Goal: Information Seeking & Learning: Learn about a topic

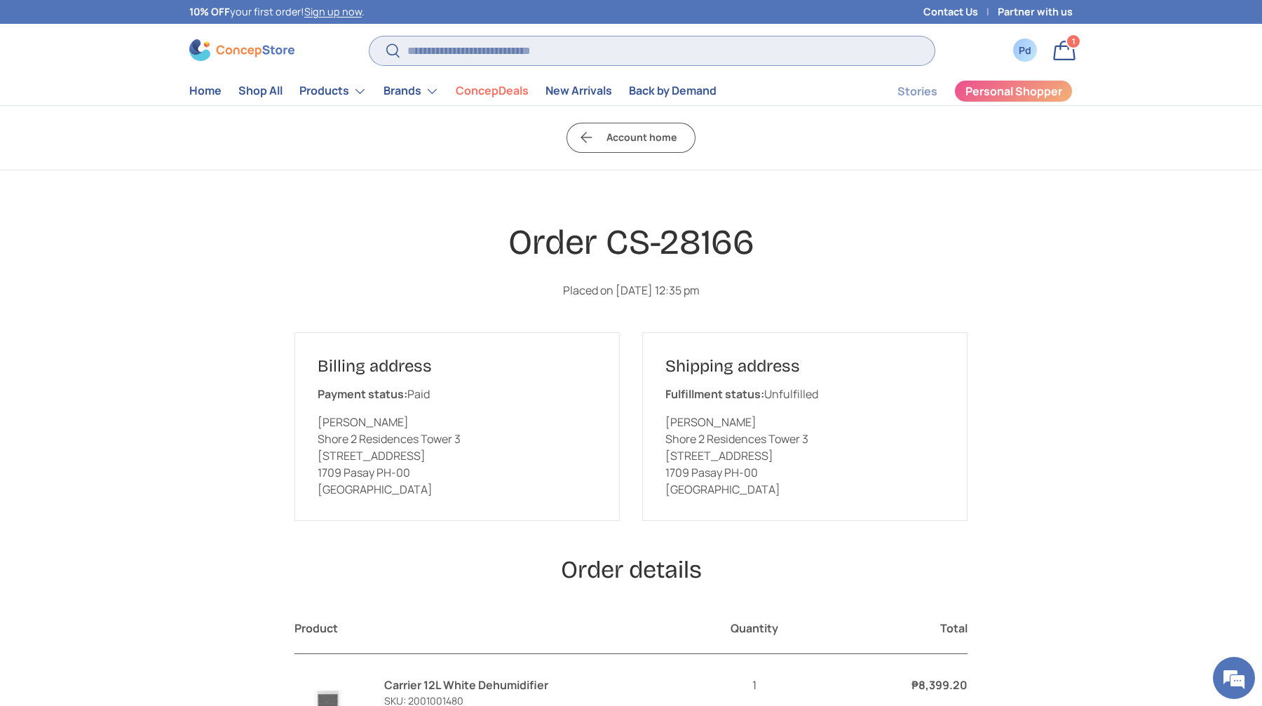
click at [521, 52] on input "Search" at bounding box center [651, 50] width 565 height 29
type input "******"
click at [369, 35] on button "Search" at bounding box center [385, 51] width 32 height 33
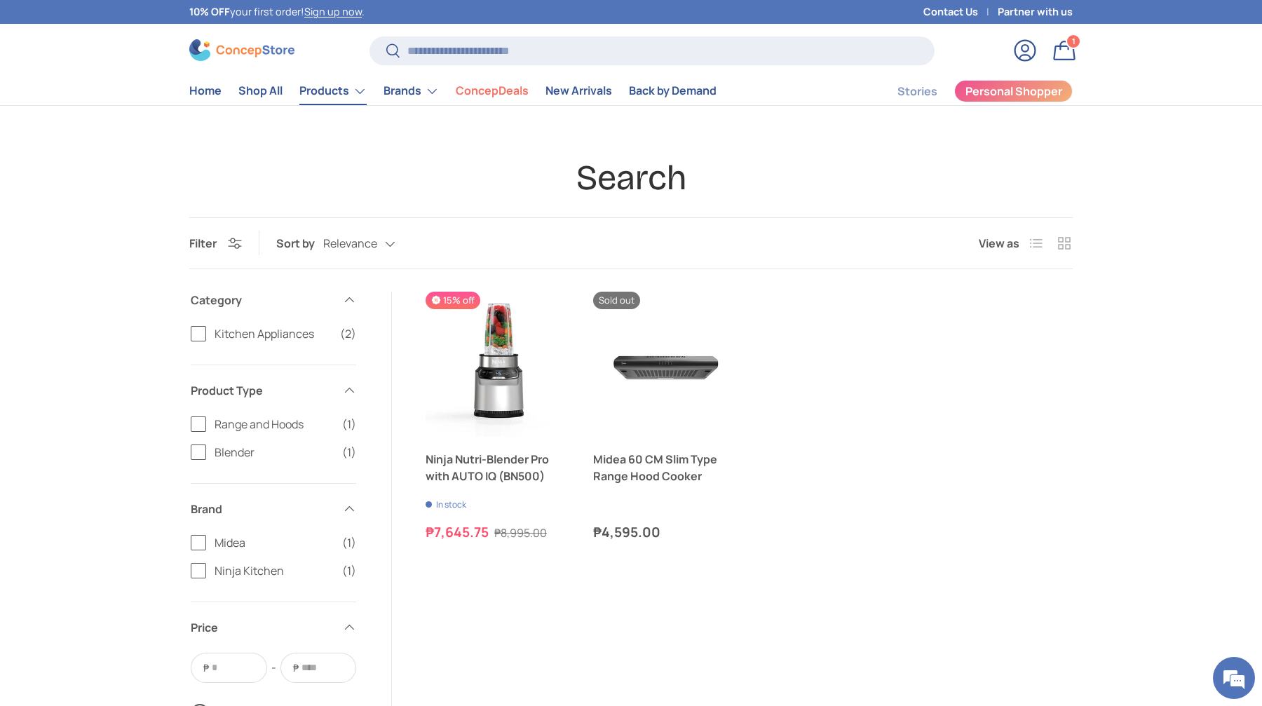
click at [367, 98] on link "Products" at bounding box center [332, 91] width 67 height 28
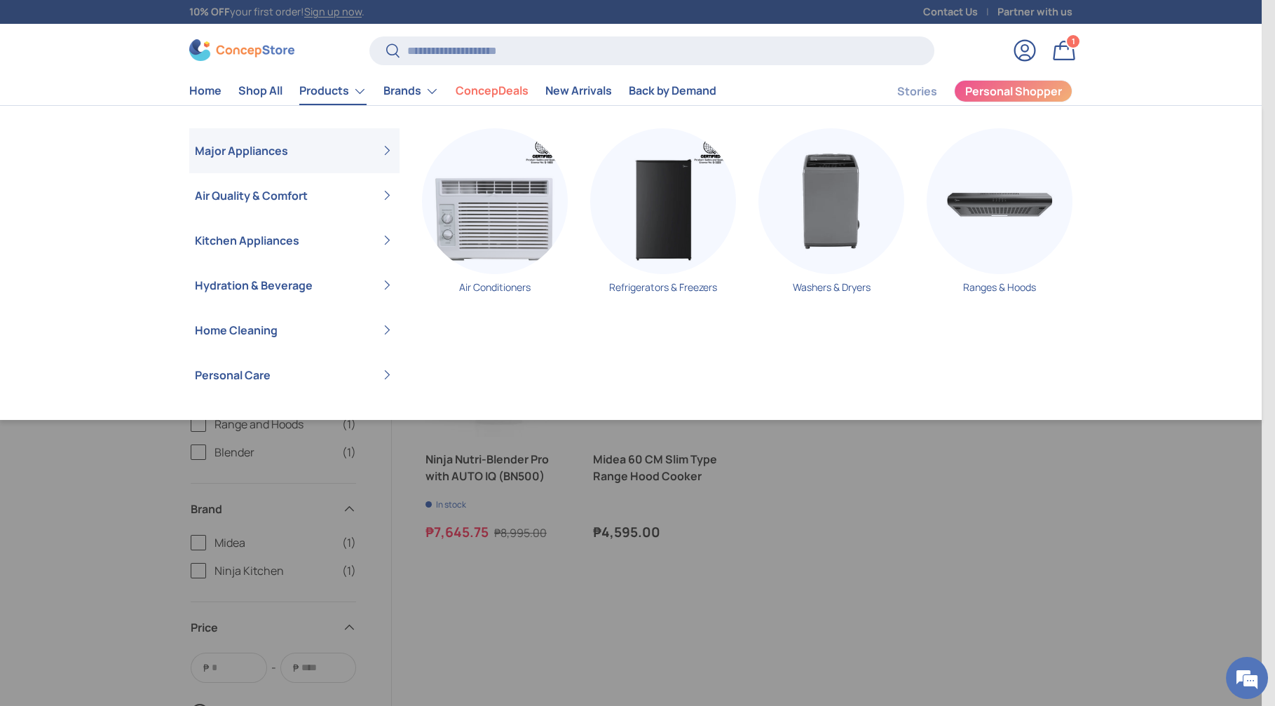
click at [357, 308] on link "Hydration & Beverage" at bounding box center [294, 285] width 199 height 45
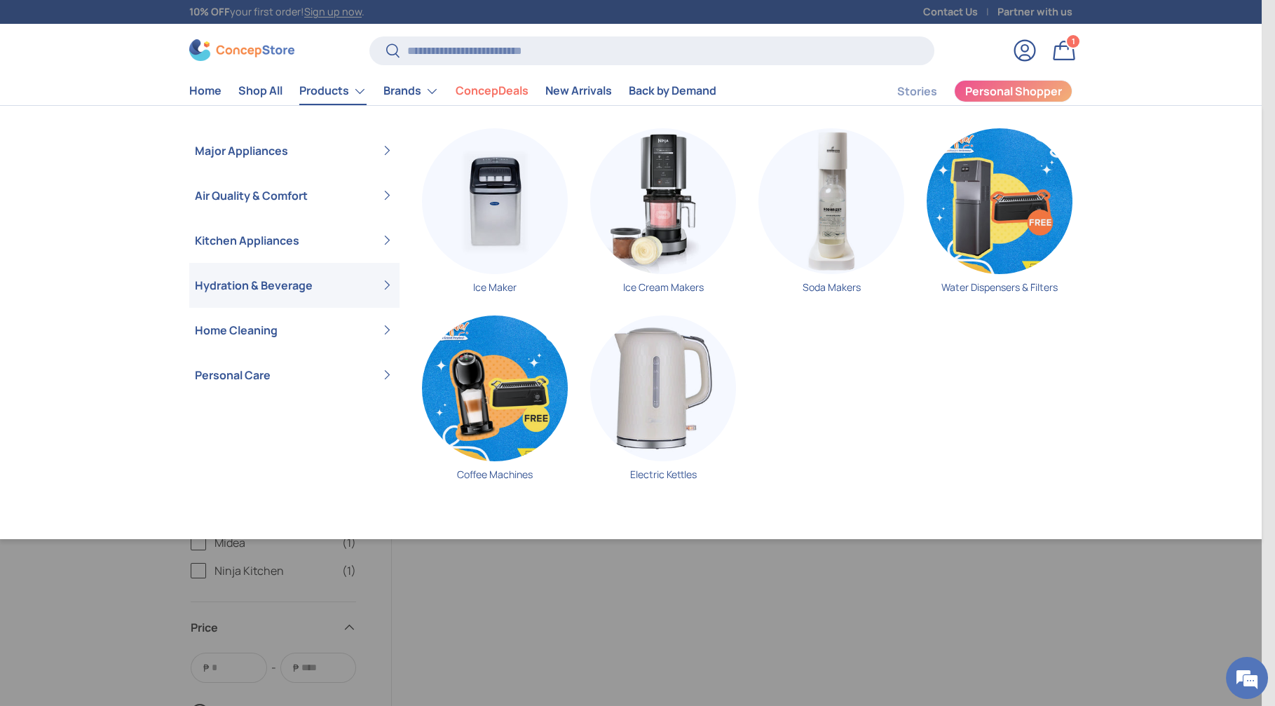
click at [327, 353] on link "Home Cleaning" at bounding box center [294, 330] width 199 height 45
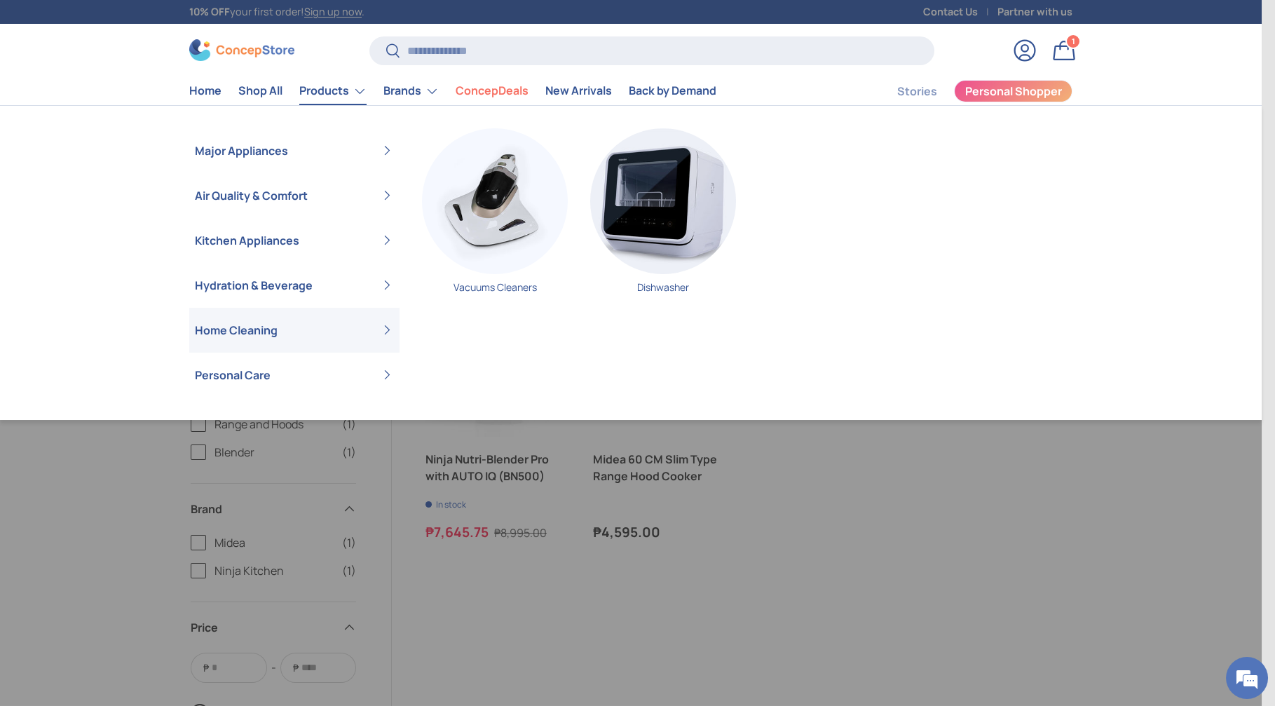
click at [330, 397] on link "Personal Care" at bounding box center [294, 375] width 199 height 45
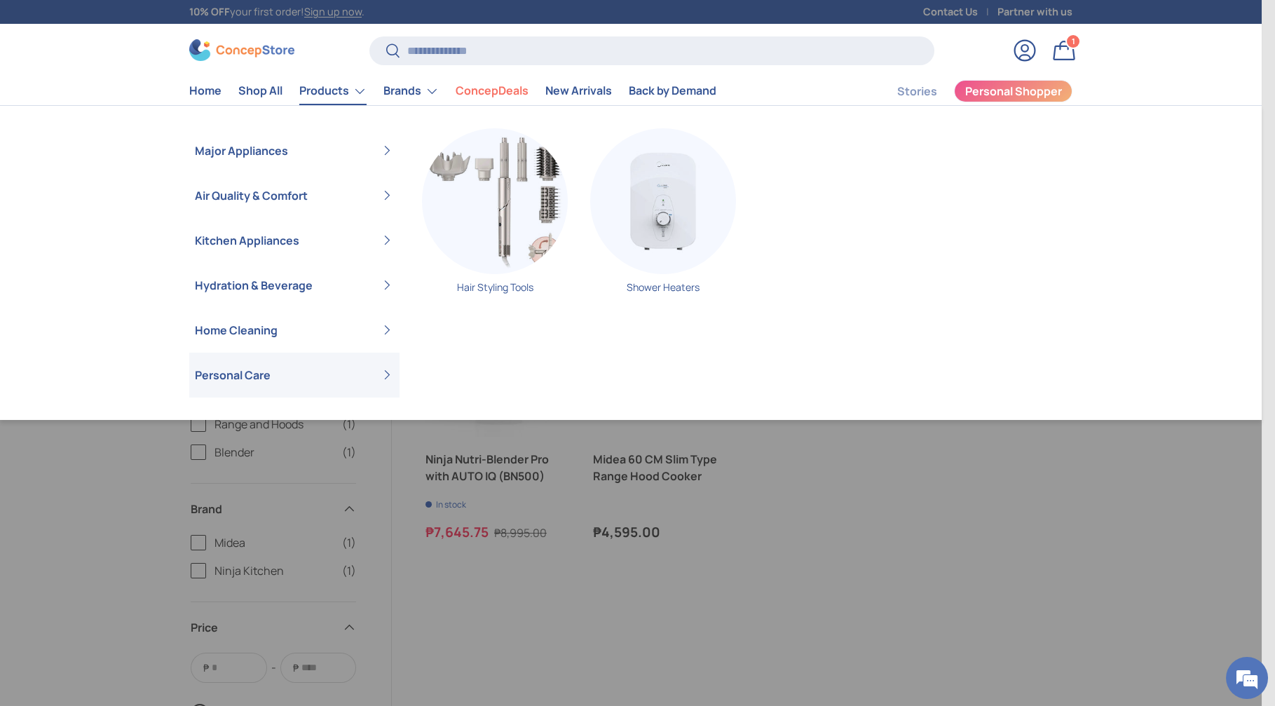
click at [322, 218] on link "Air Quality & Comfort" at bounding box center [294, 195] width 199 height 45
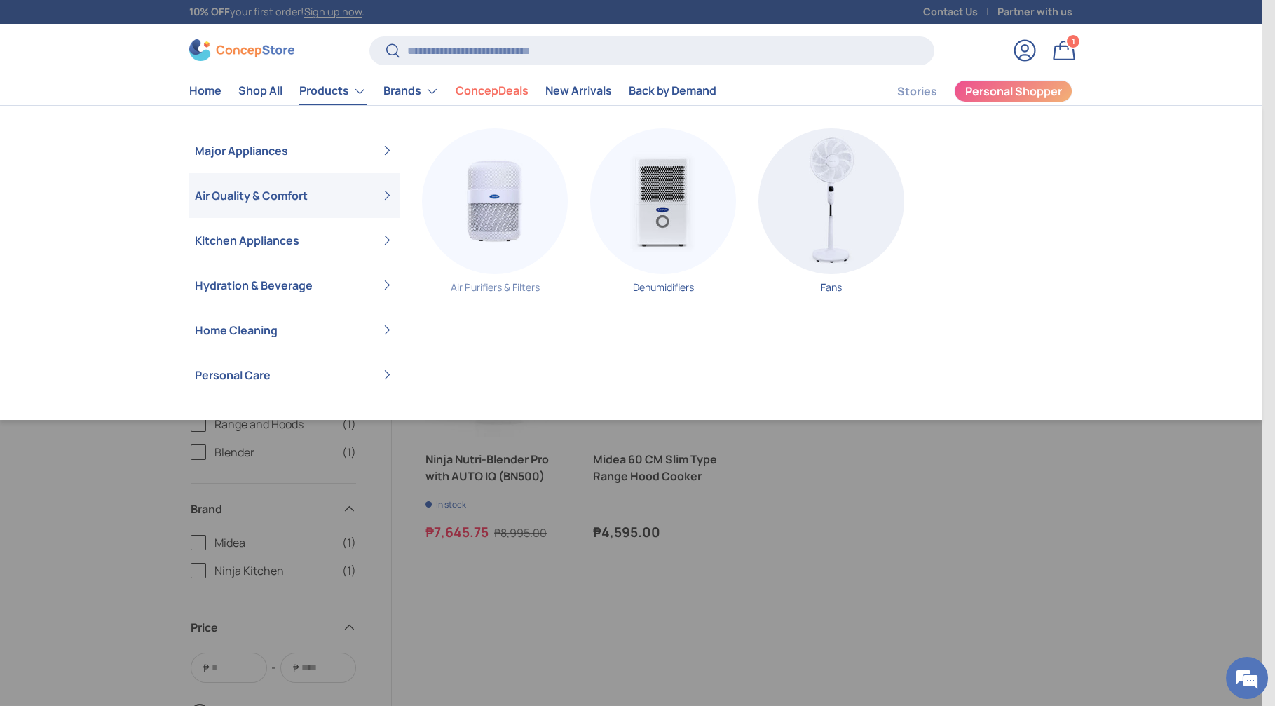
click at [491, 274] on img "Primary" at bounding box center [495, 201] width 146 height 146
